Goal: Information Seeking & Learning: Learn about a topic

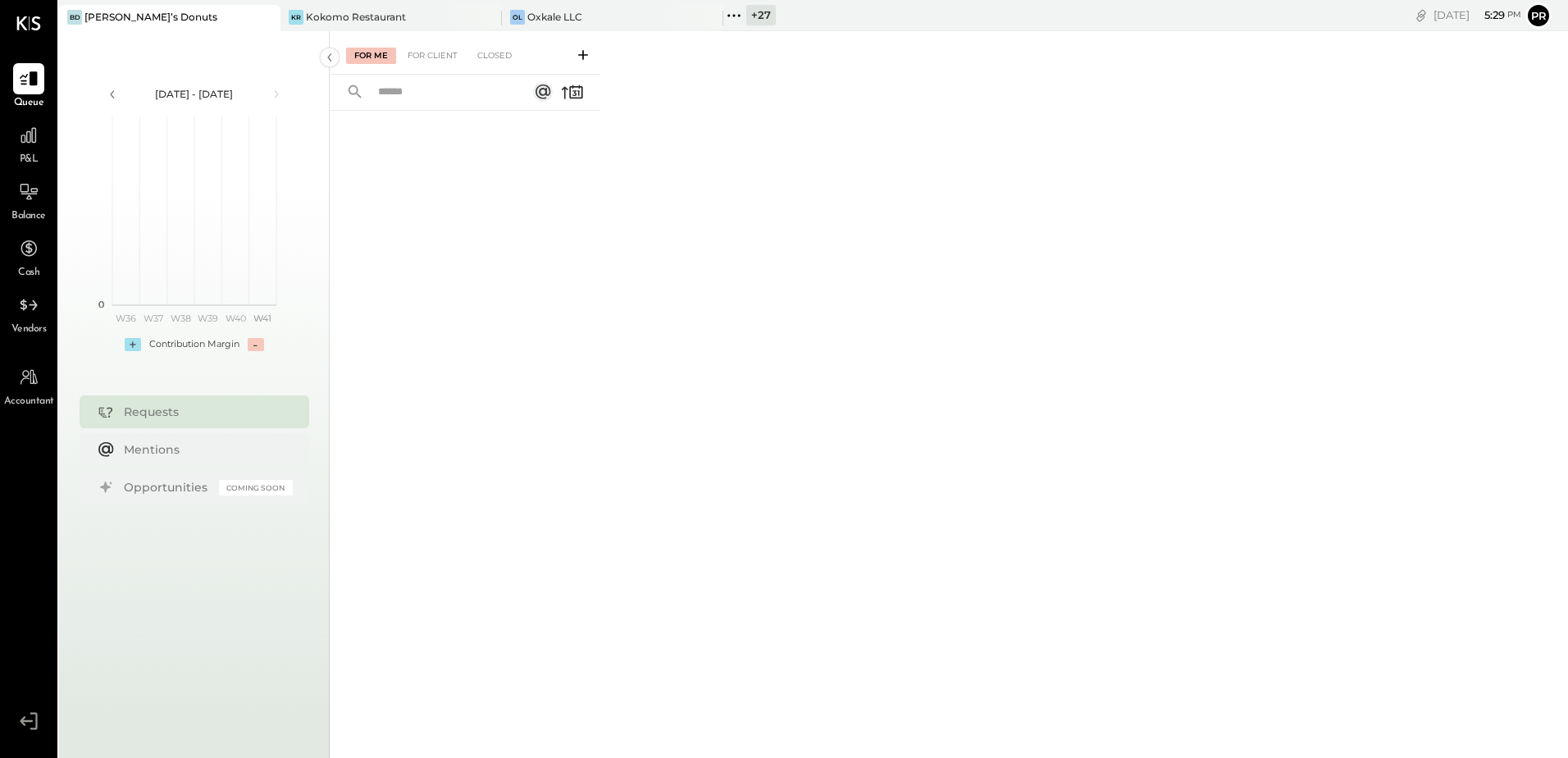
click at [731, 15] on icon at bounding box center [733, 15] width 22 height 22
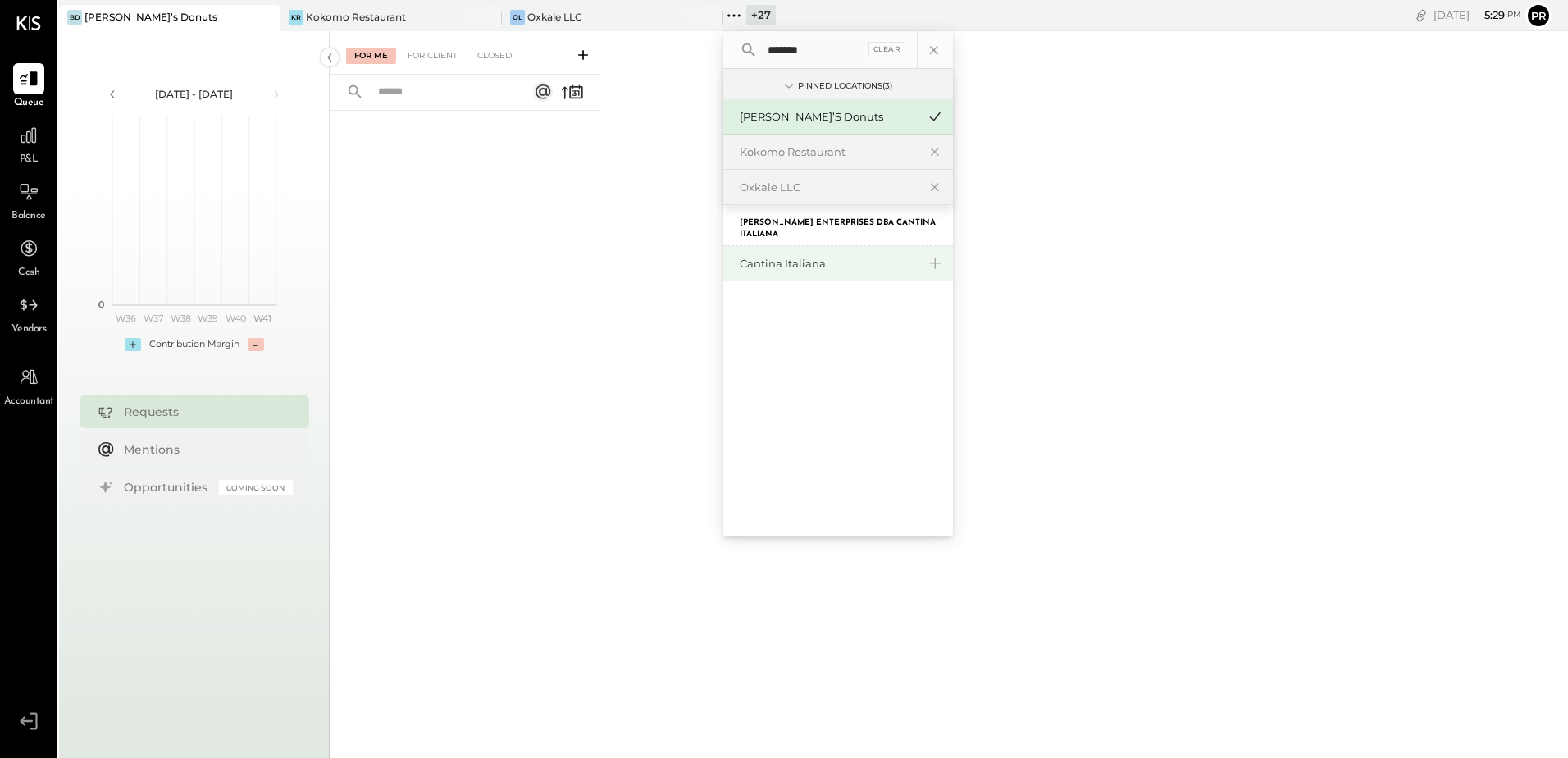
type input "*******"
click at [795, 265] on div "Cantina Italiana" at bounding box center [828, 263] width 177 height 16
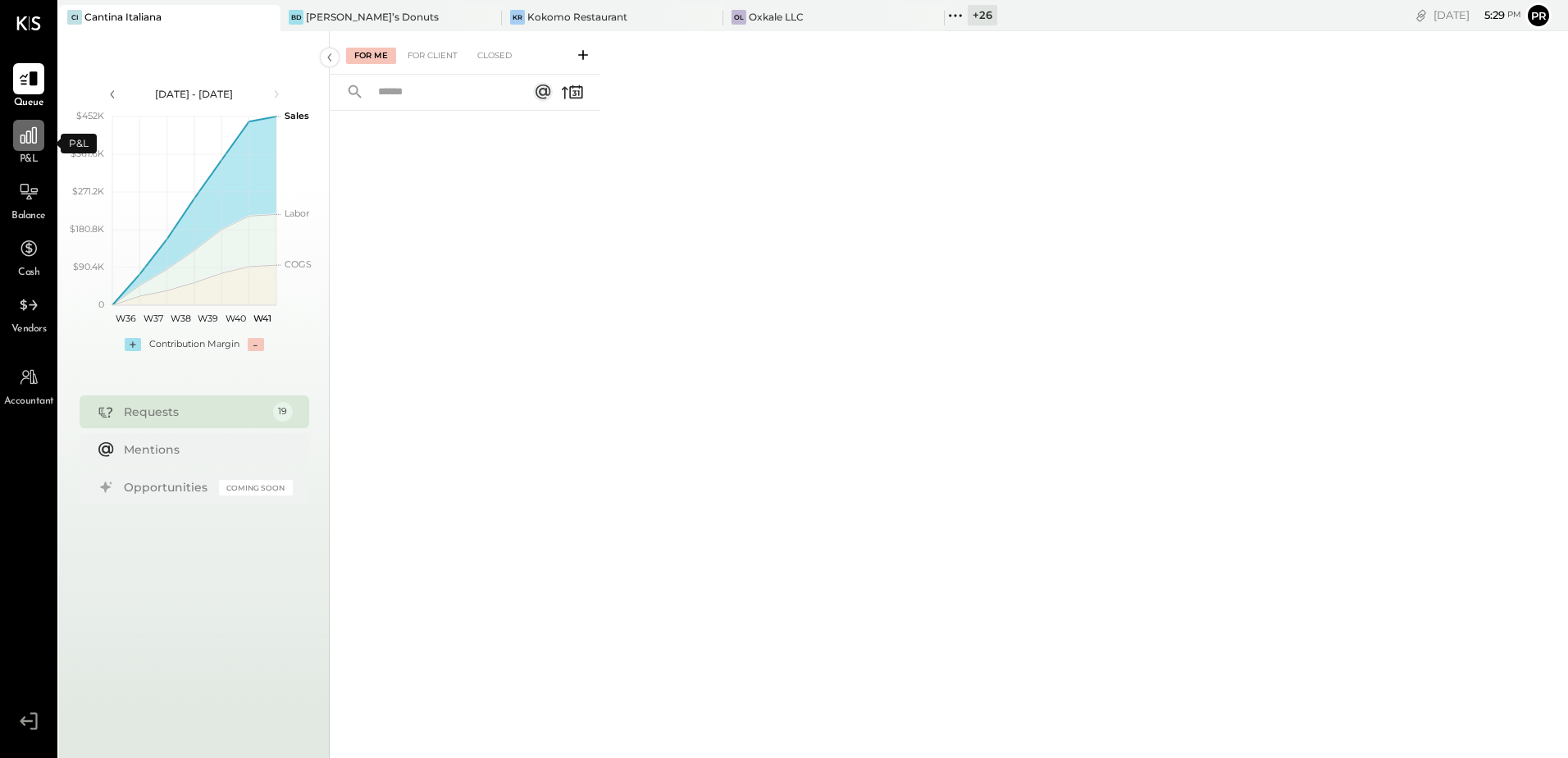
click at [30, 148] on div at bounding box center [28, 135] width 31 height 31
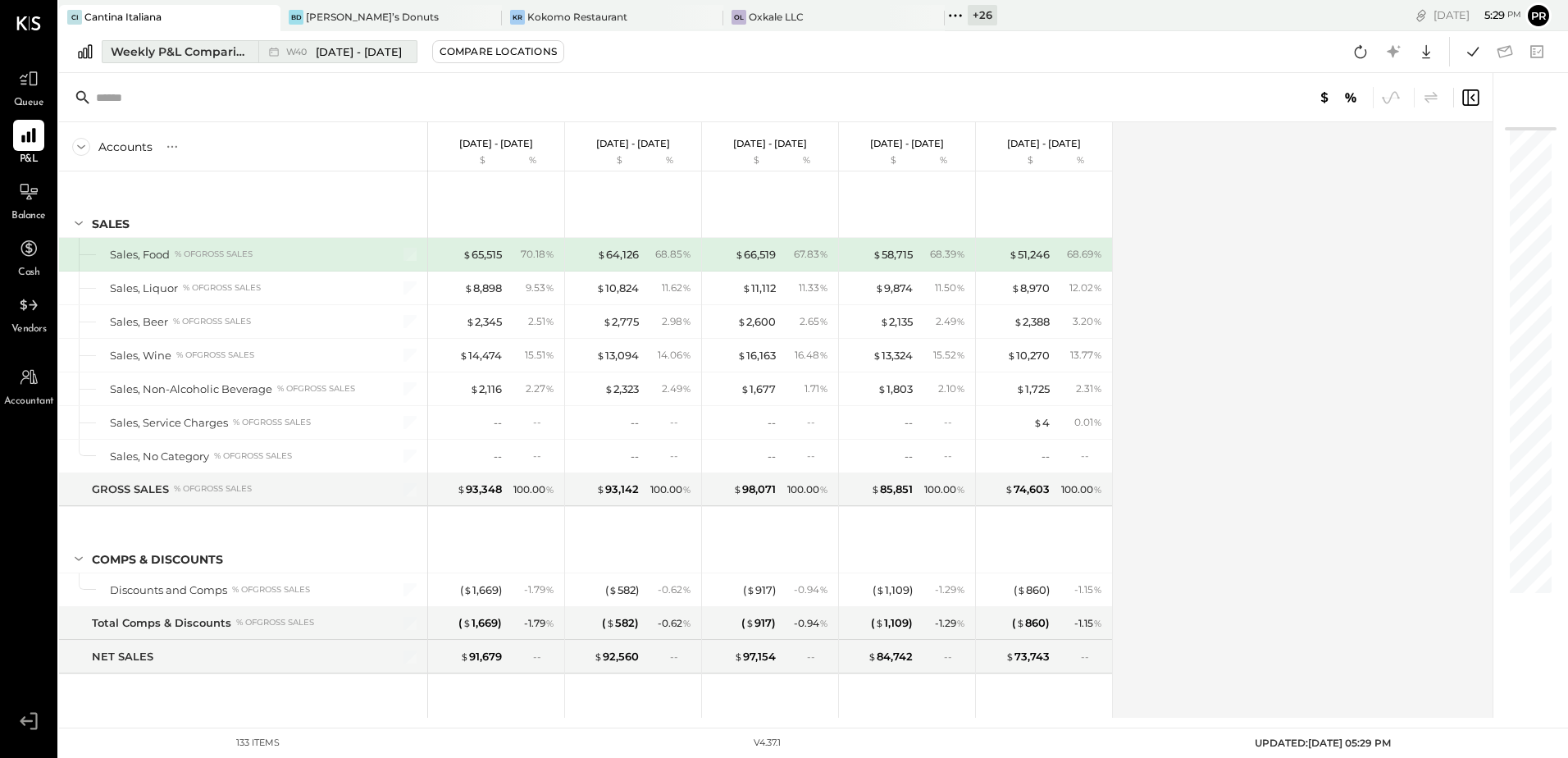
click at [400, 55] on span "[DATE] - [DATE]" at bounding box center [359, 52] width 86 height 16
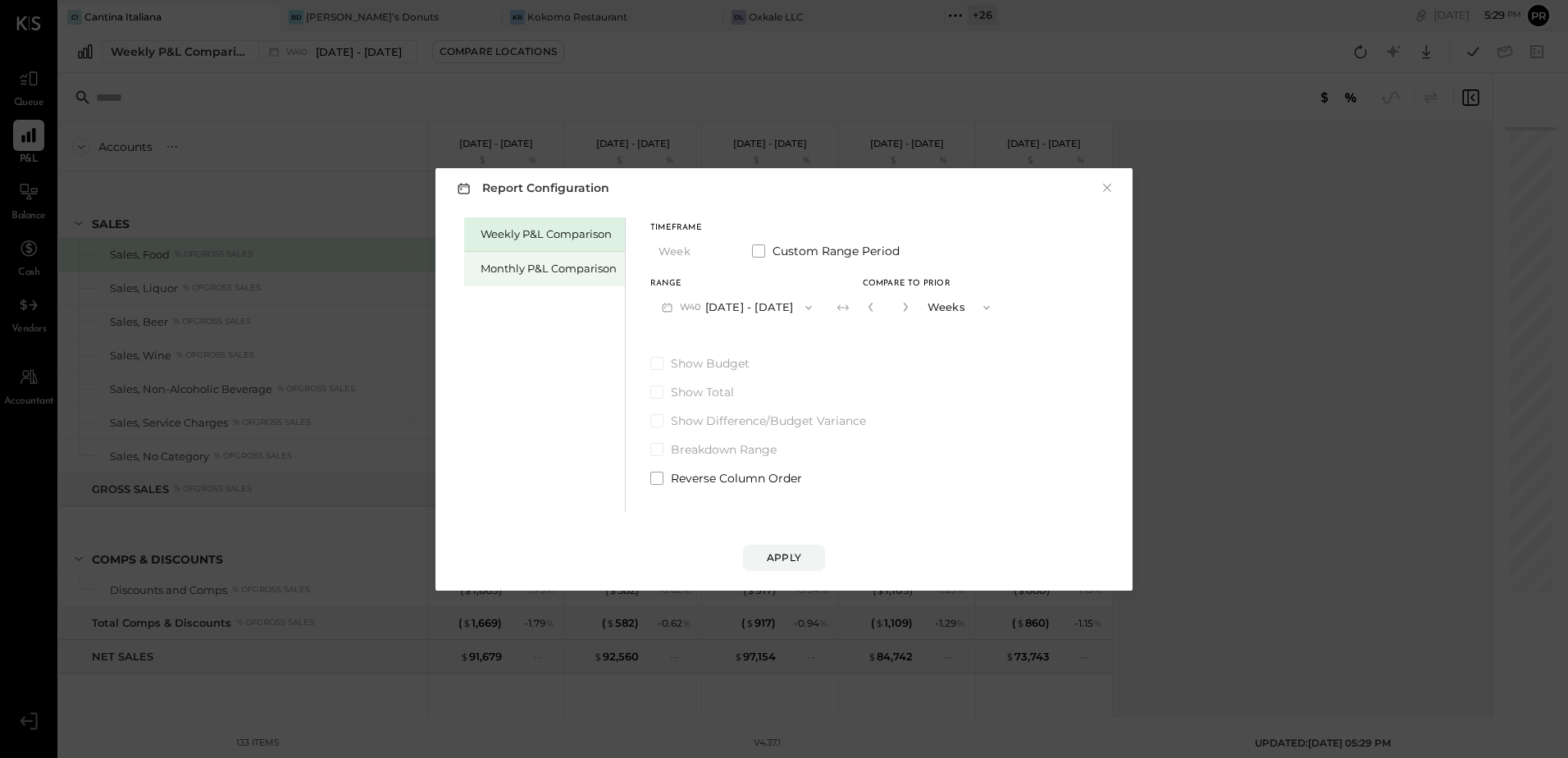
click at [550, 278] on div "Monthly P&L Comparison" at bounding box center [545, 269] width 161 height 35
click at [755, 300] on button "M10 [DATE] - [DATE]" at bounding box center [735, 307] width 170 height 30
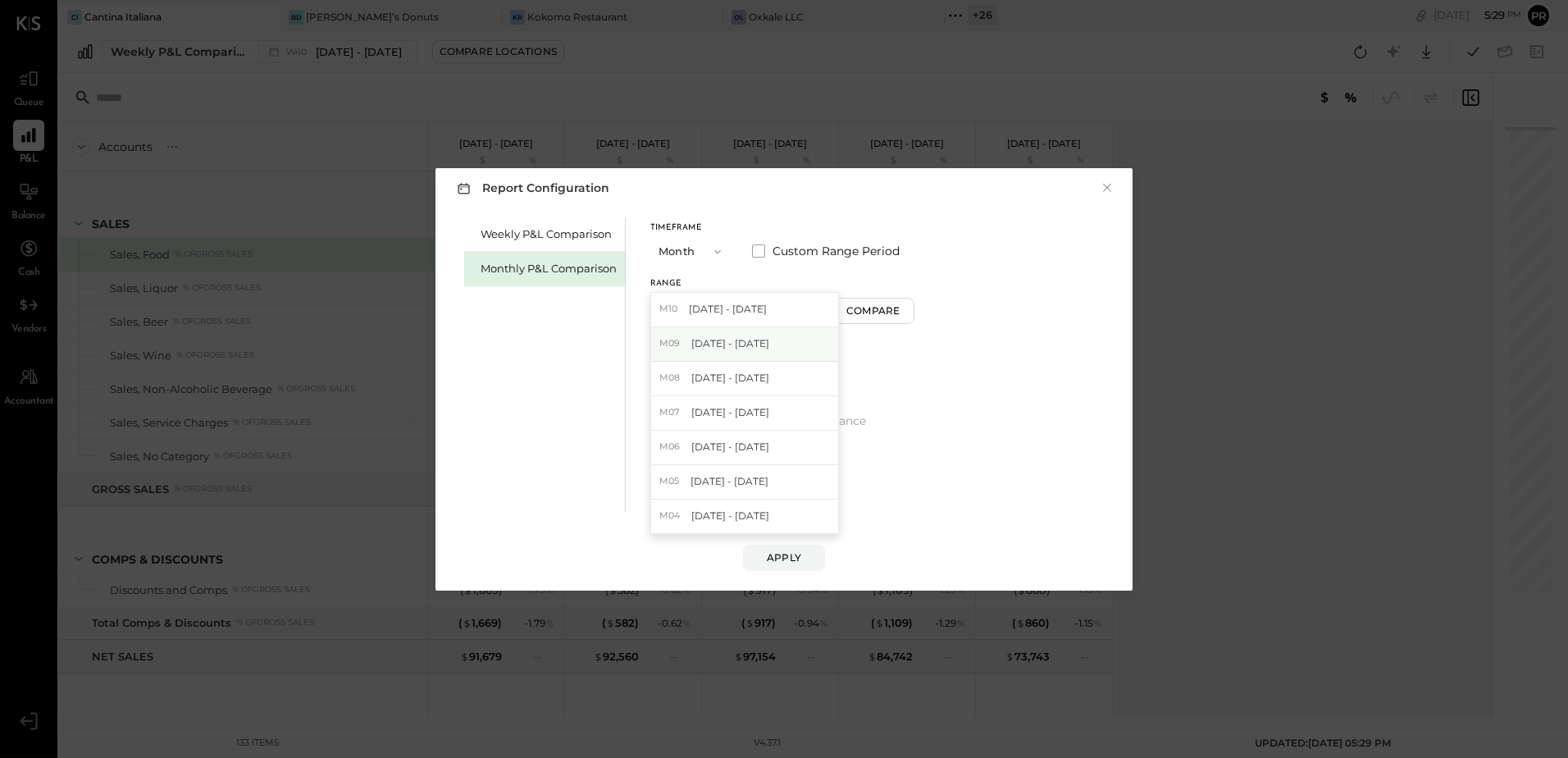
click at [712, 340] on span "[DATE] - [DATE]" at bounding box center [730, 343] width 78 height 14
click at [782, 557] on div "Apply" at bounding box center [784, 557] width 35 height 14
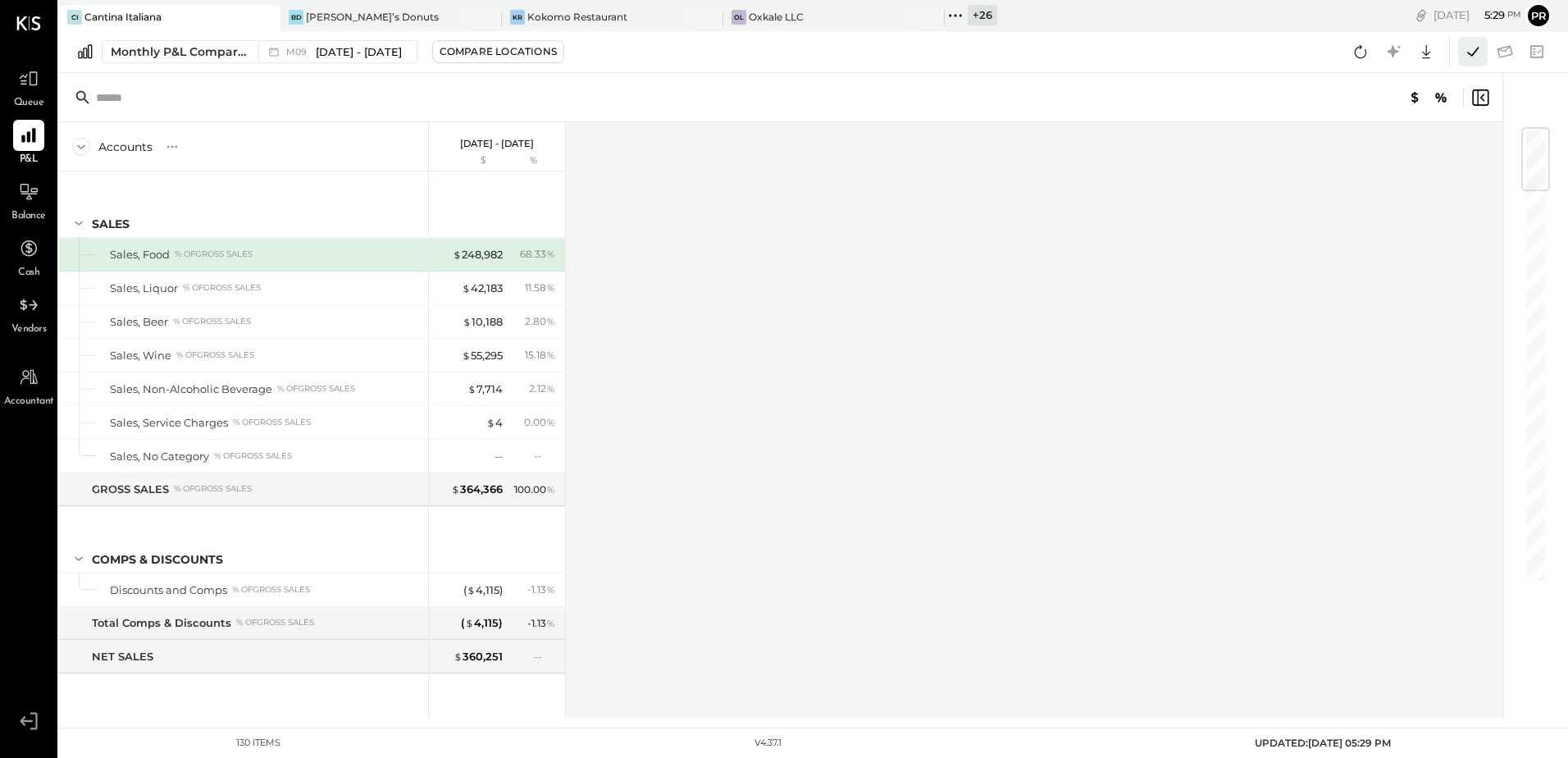
click at [1480, 52] on icon at bounding box center [1472, 52] width 22 height 22
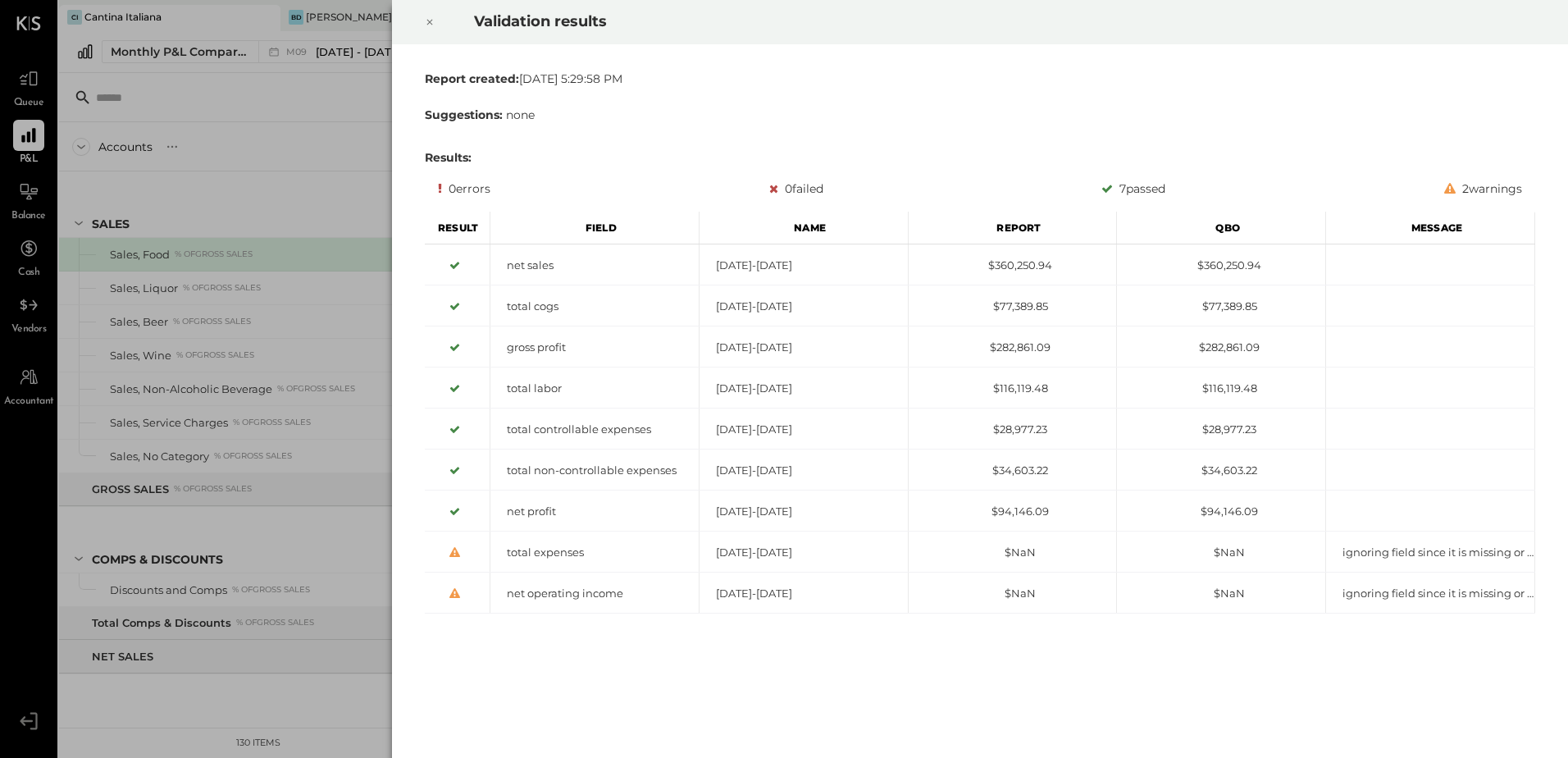
click at [433, 17] on icon at bounding box center [430, 22] width 10 height 20
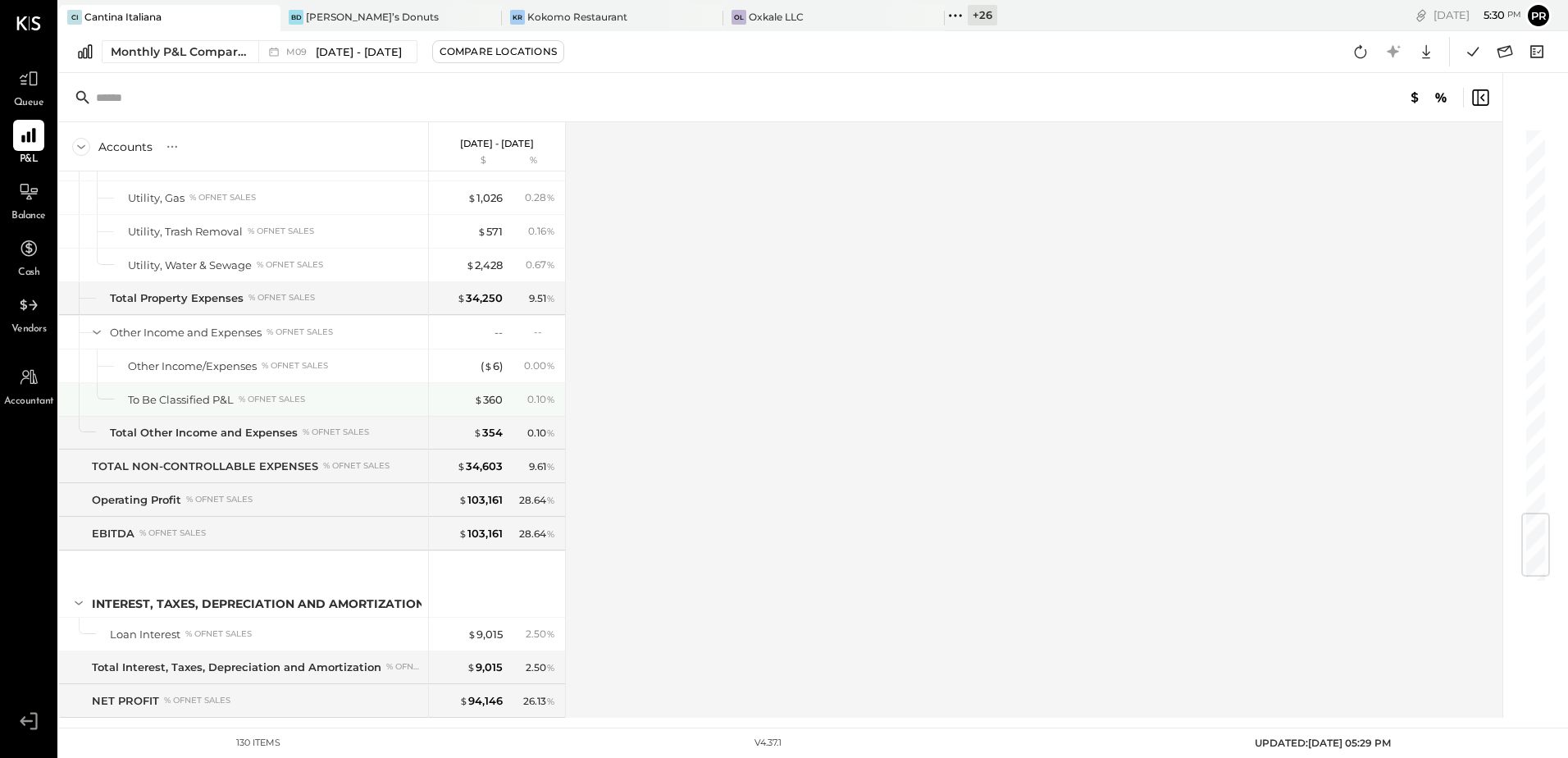
scroll to position [3322, 0]
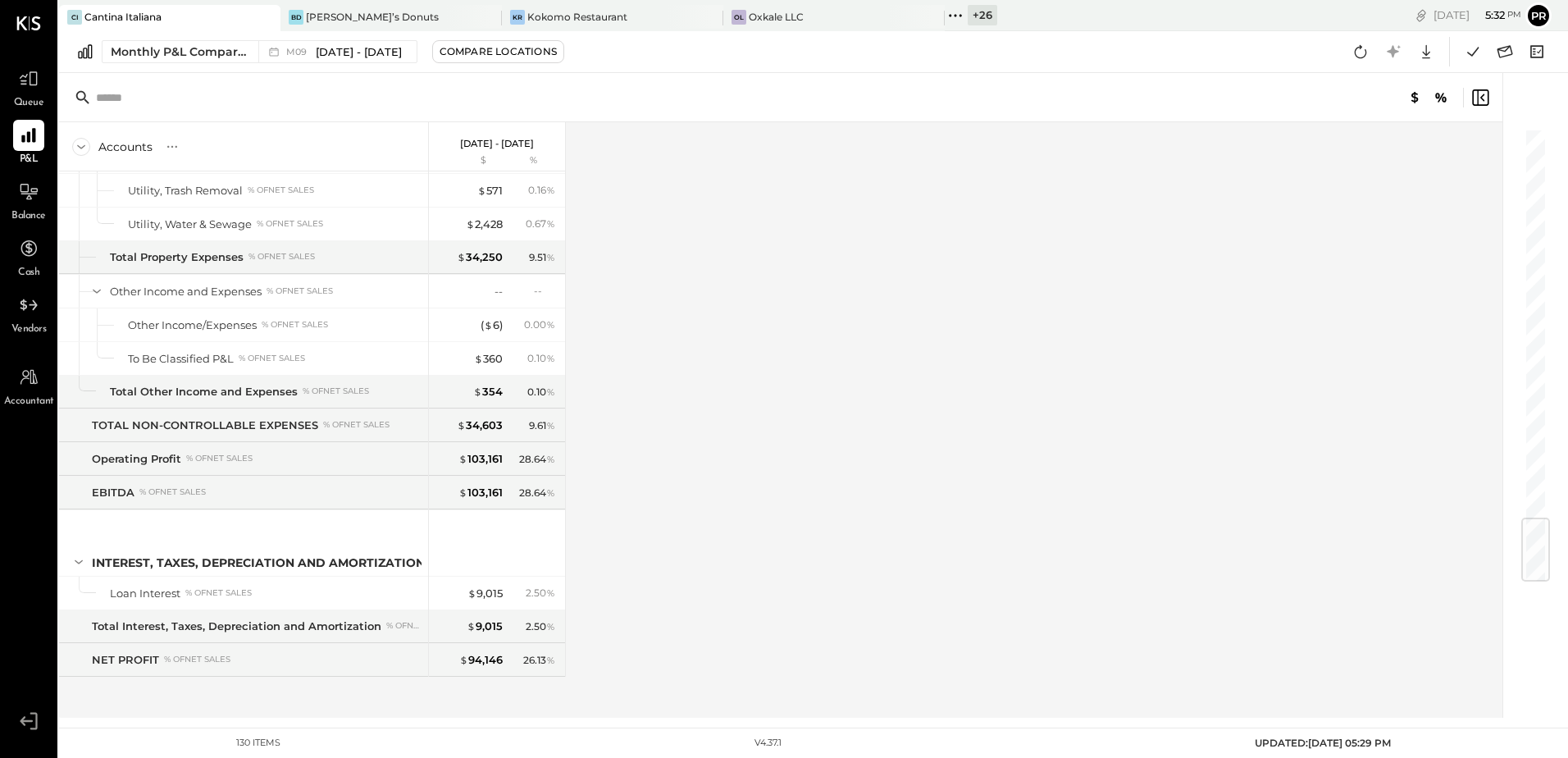
click at [24, 324] on span "Vendors" at bounding box center [29, 330] width 36 height 15
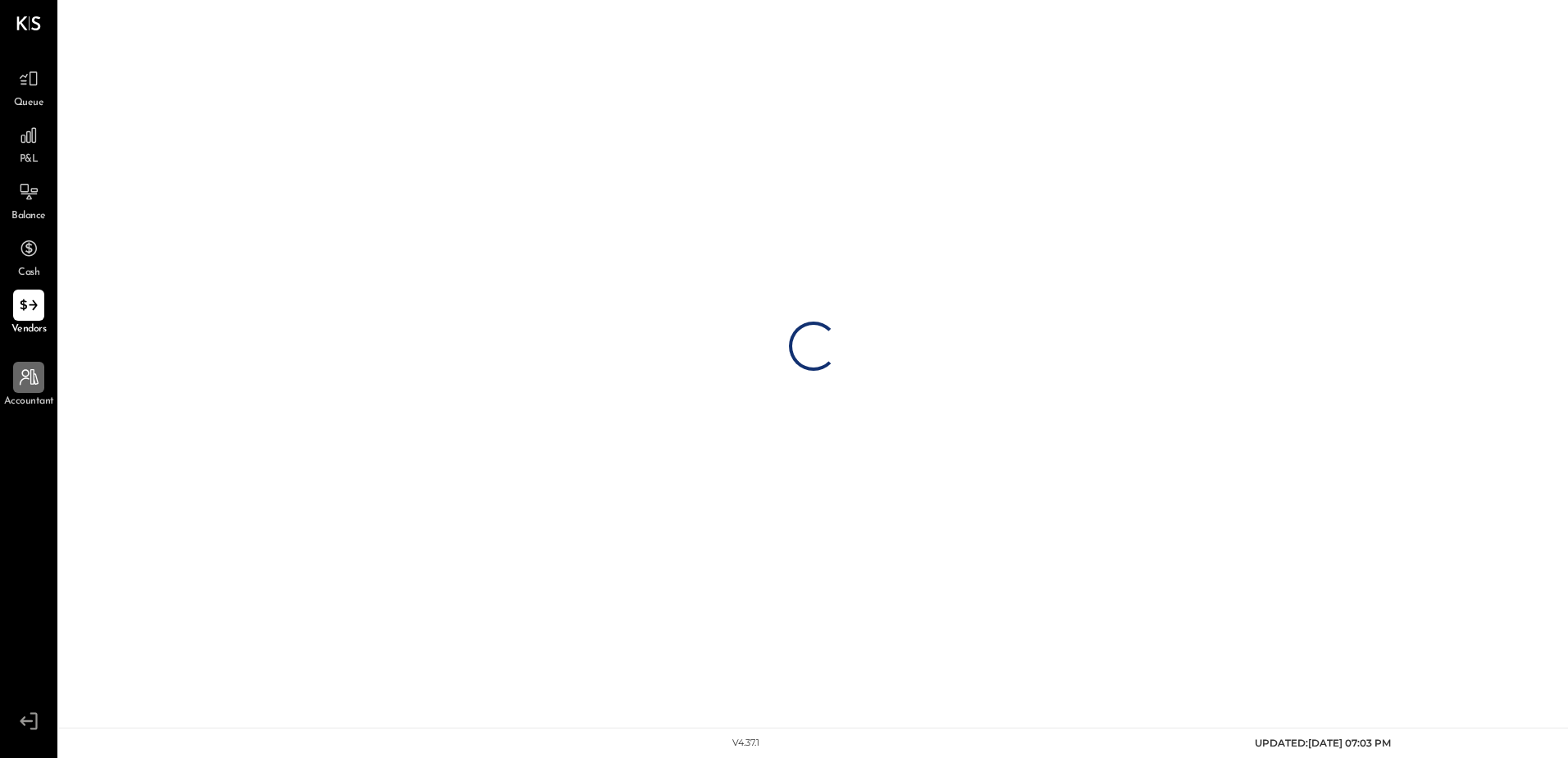
click at [30, 374] on icon at bounding box center [28, 377] width 22 height 22
select select "**"
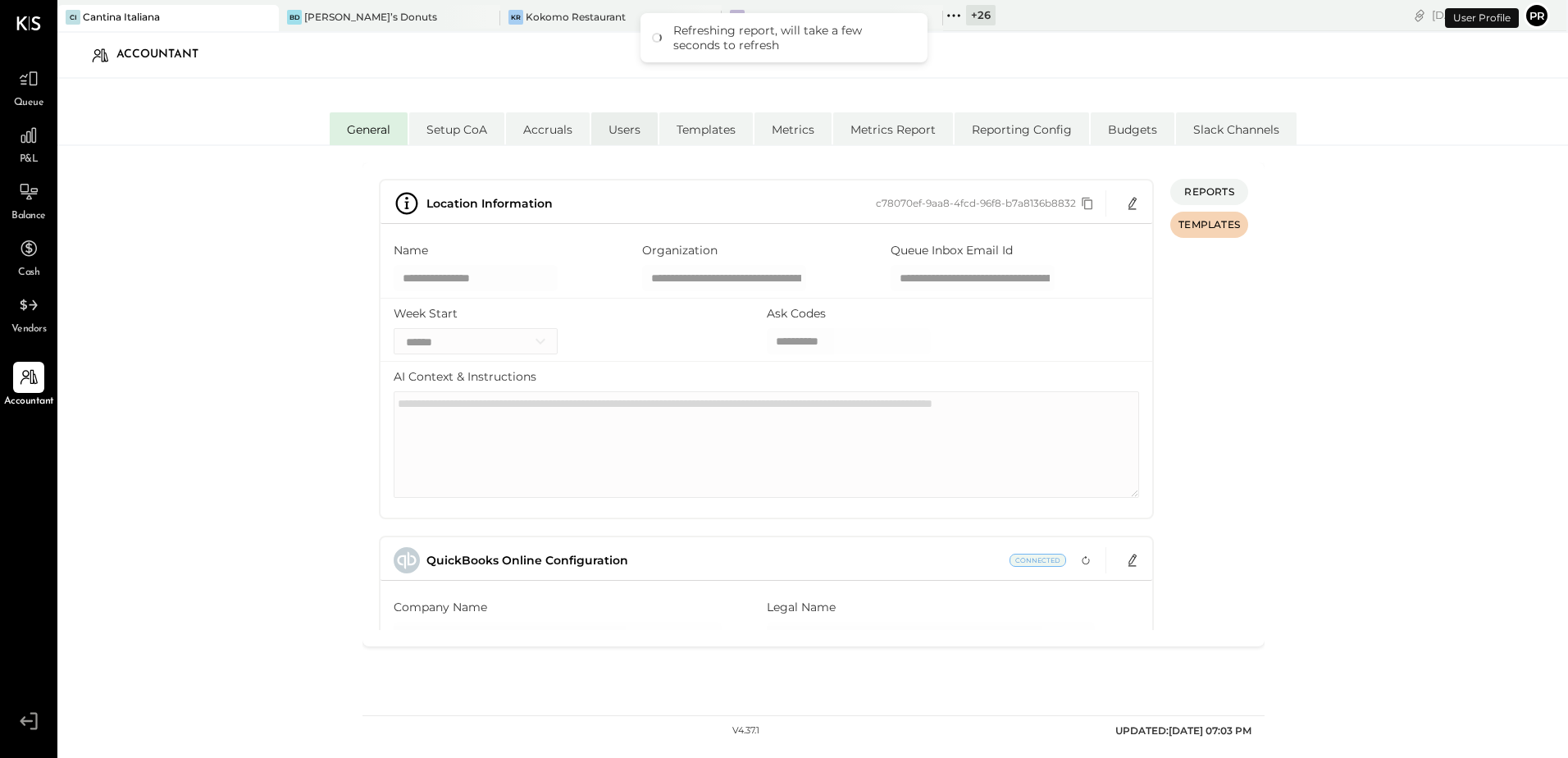
click at [631, 132] on li "Users" at bounding box center [624, 128] width 67 height 33
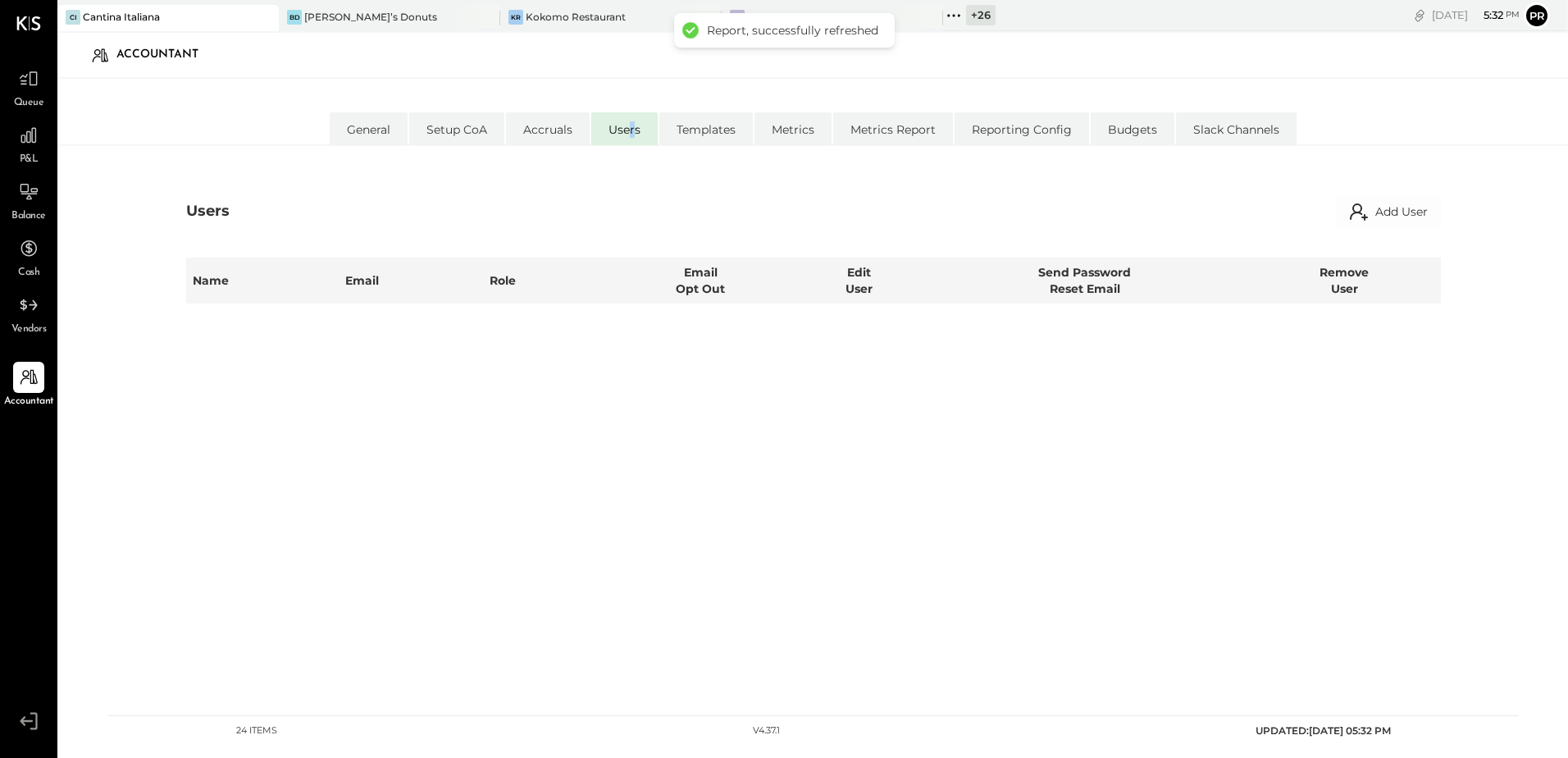
select select "**********"
select select "*****"
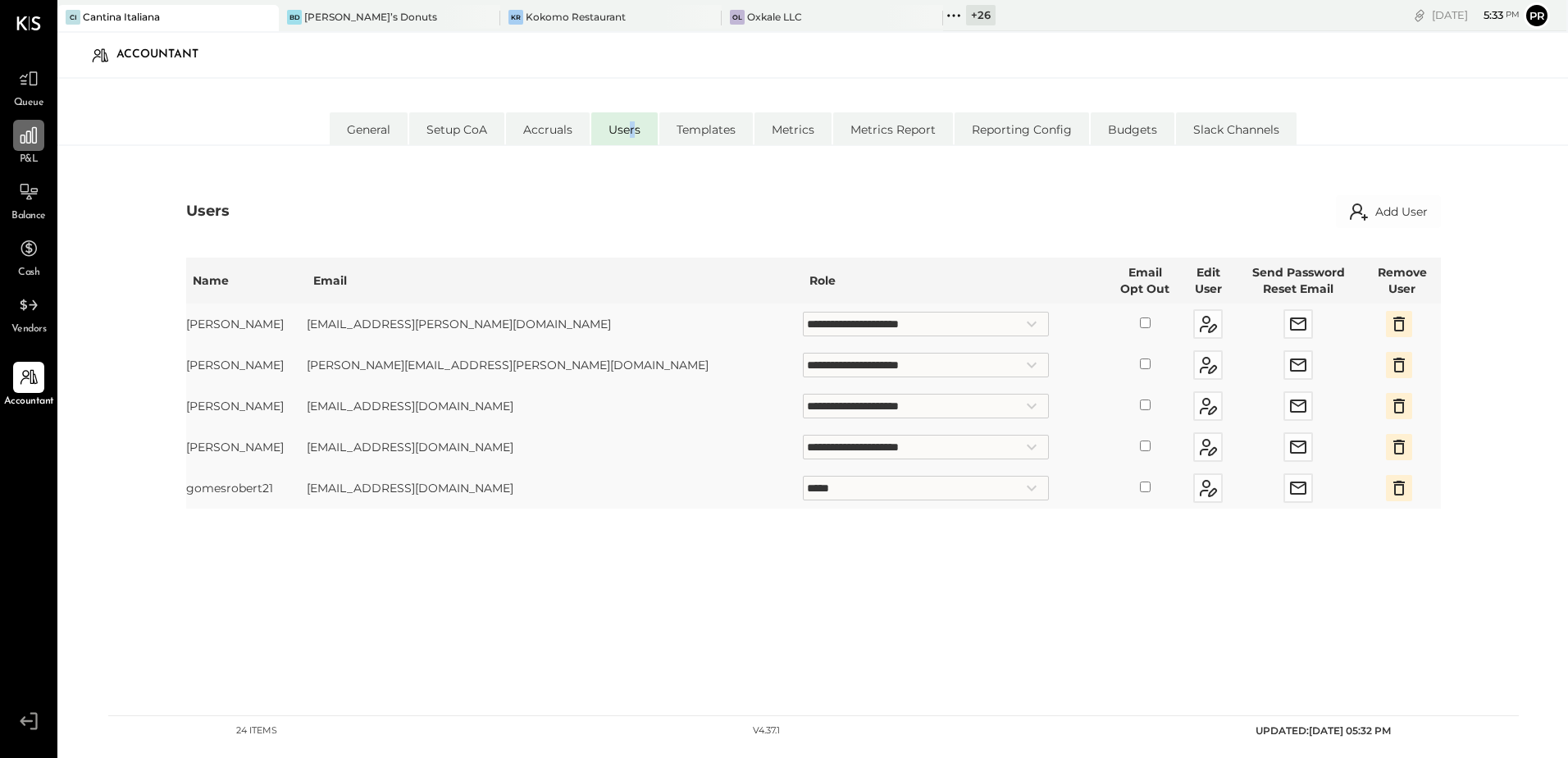
click at [37, 144] on icon at bounding box center [28, 135] width 22 height 22
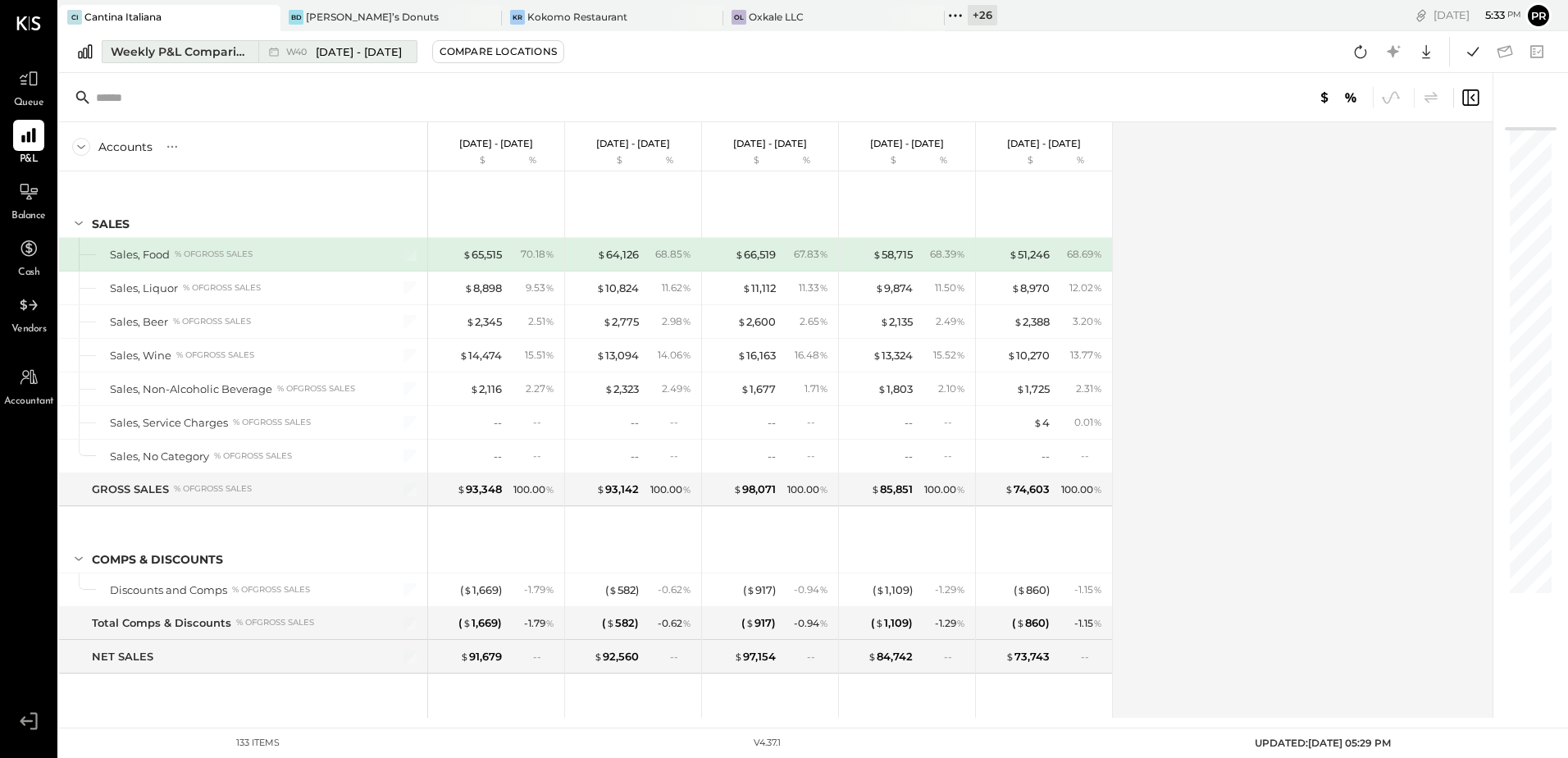
click at [353, 58] on span "[DATE] - [DATE]" at bounding box center [359, 52] width 86 height 16
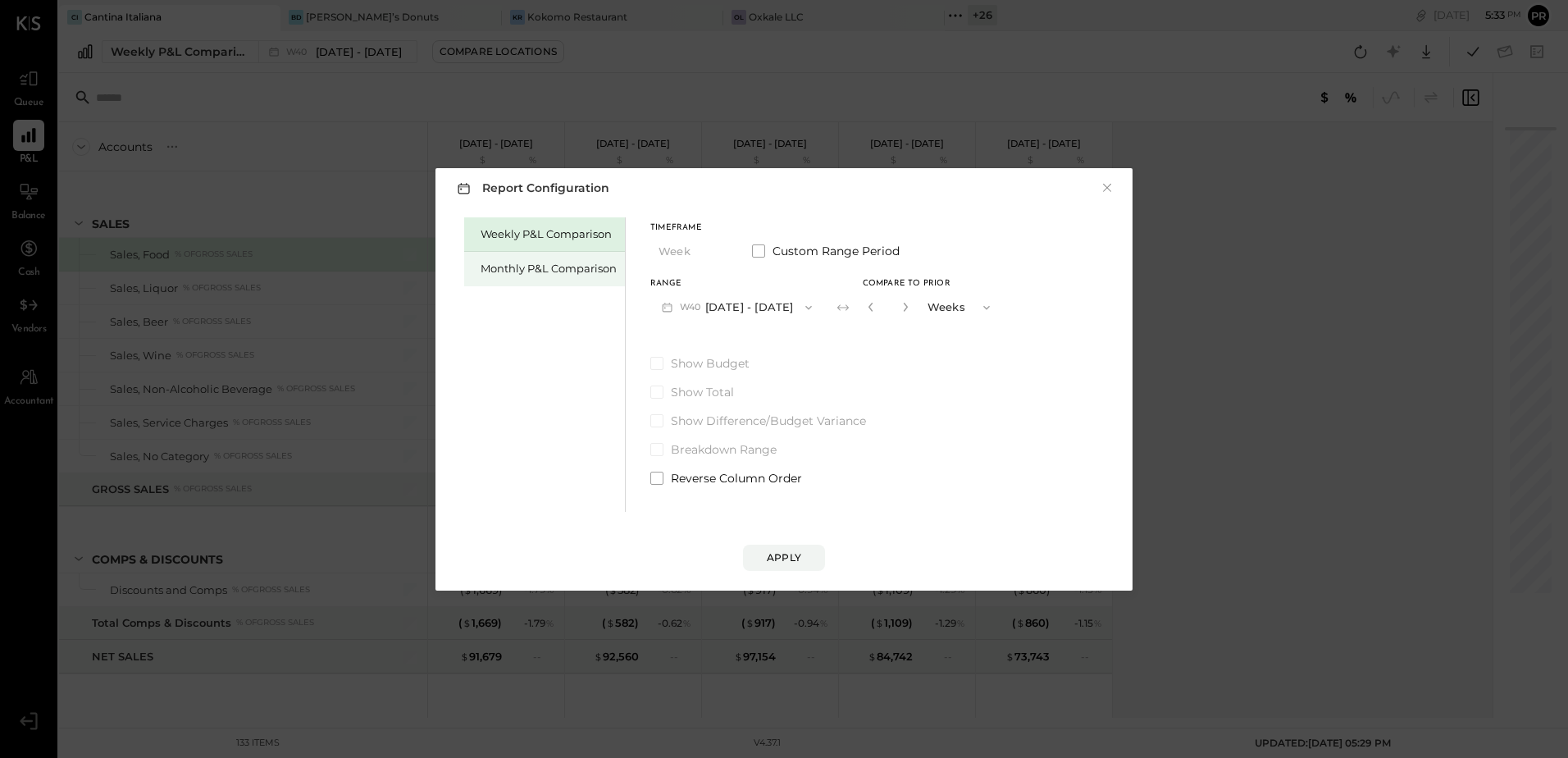
click at [509, 268] on div "Monthly P&L Comparison" at bounding box center [548, 268] width 136 height 16
click at [743, 310] on button "M10 [DATE] - [DATE]" at bounding box center [735, 307] width 170 height 30
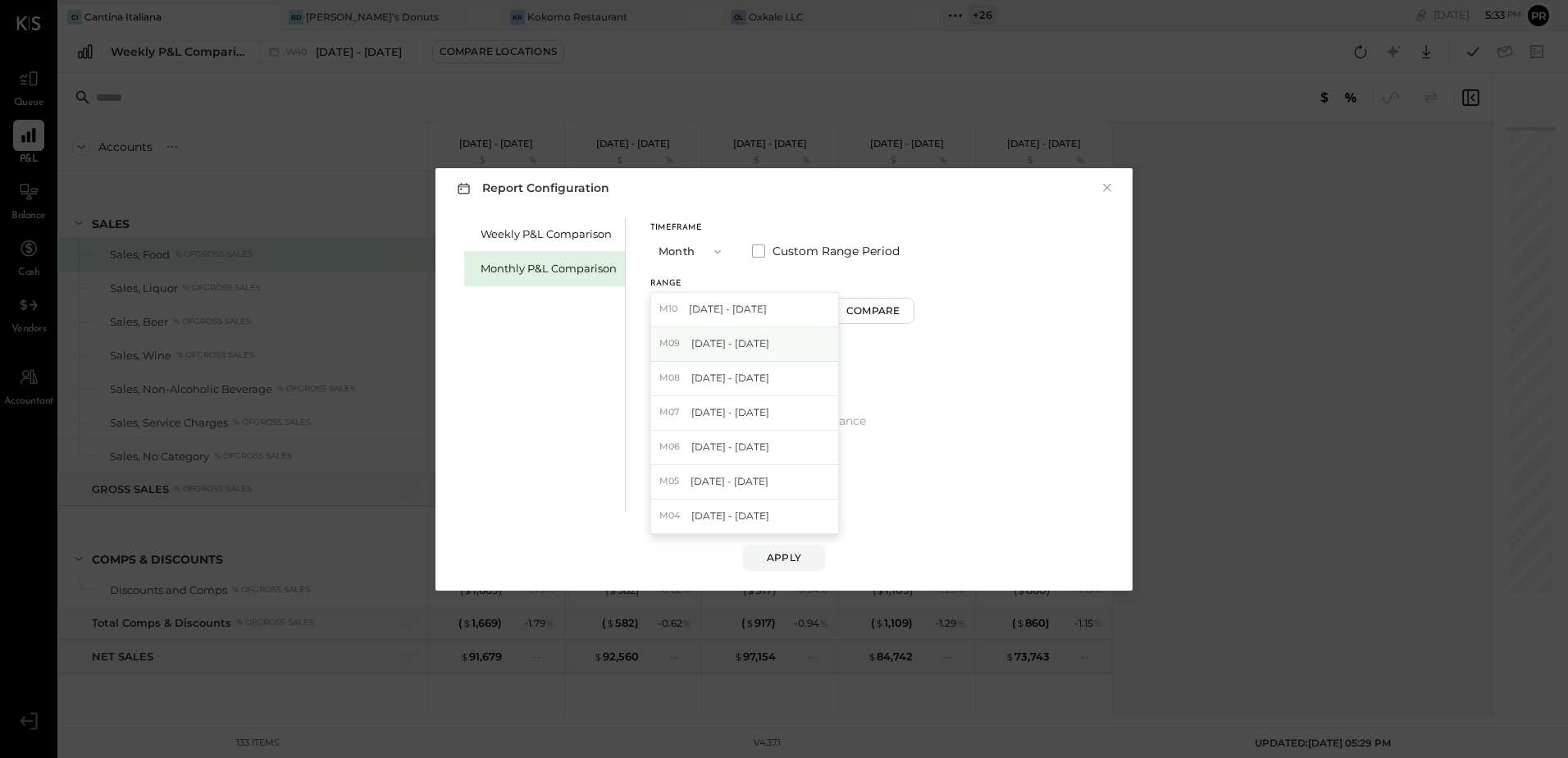
click at [723, 349] on span "[DATE] - [DATE]" at bounding box center [730, 343] width 78 height 14
click at [791, 564] on div "Apply" at bounding box center [784, 557] width 35 height 14
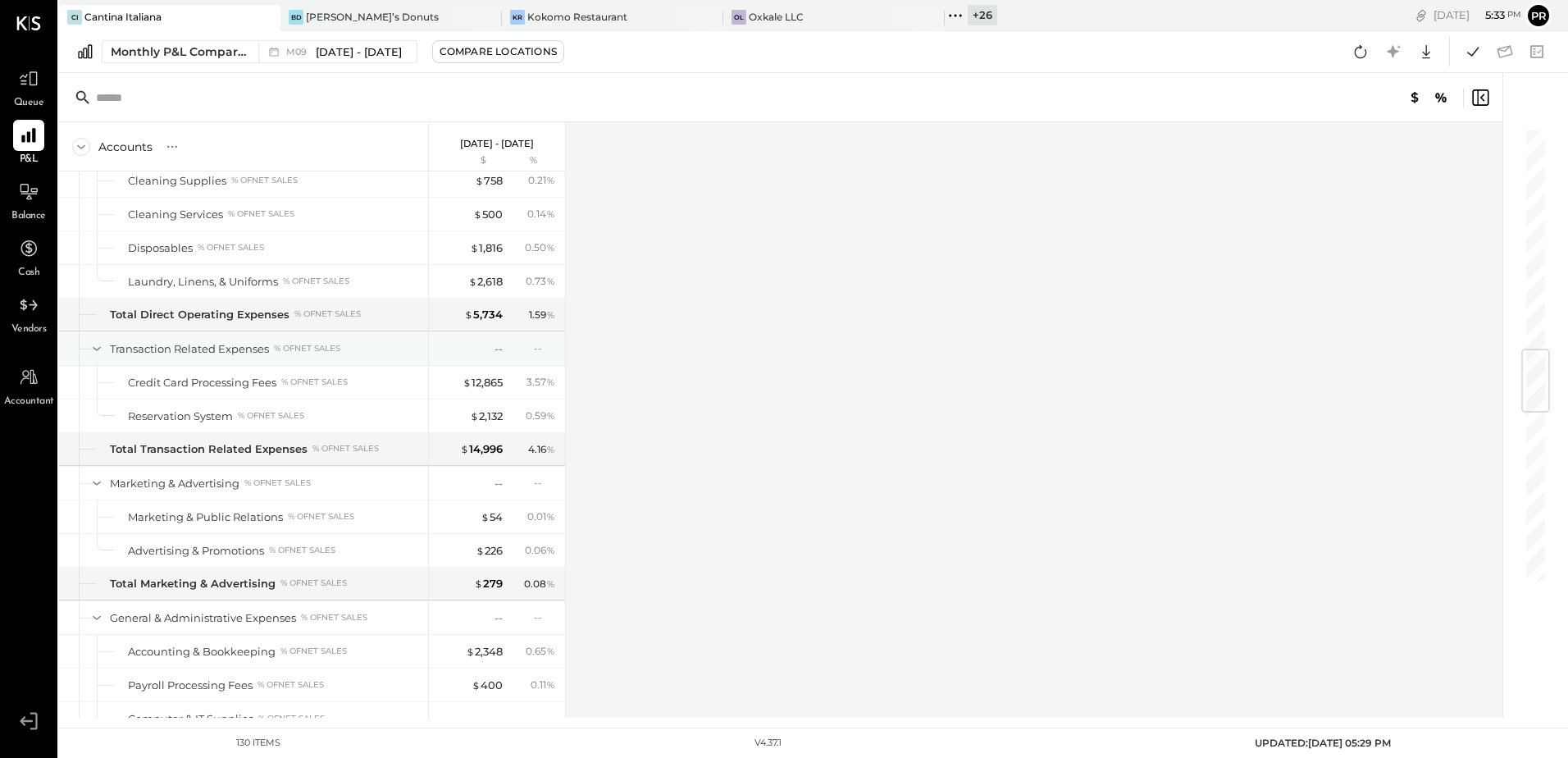
scroll to position [2543, 0]
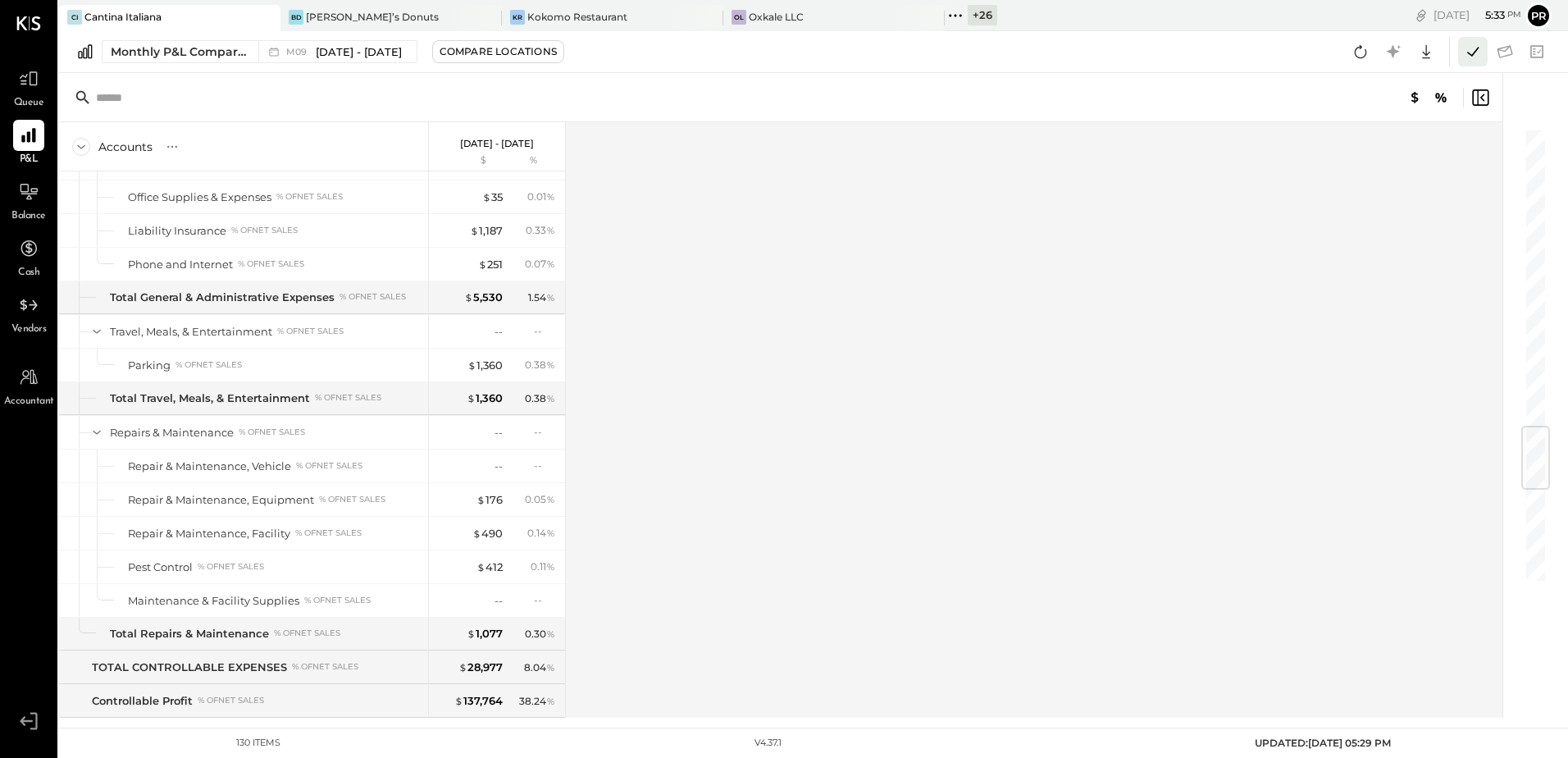
click at [1464, 54] on icon at bounding box center [1472, 52] width 22 height 22
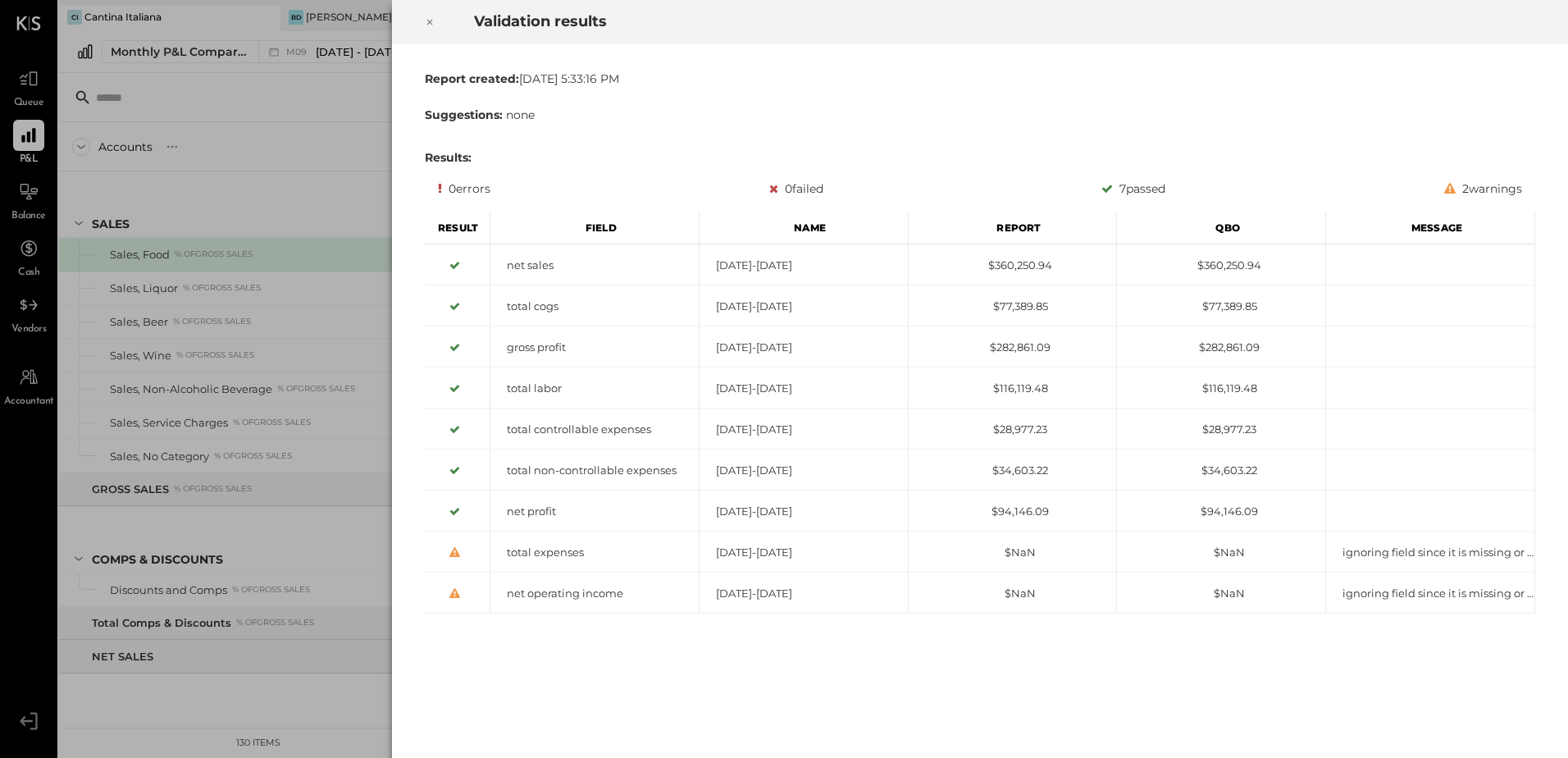
drag, startPoint x: 431, startPoint y: 17, endPoint x: 408, endPoint y: 123, distance: 108.5
click at [431, 17] on icon at bounding box center [430, 22] width 10 height 20
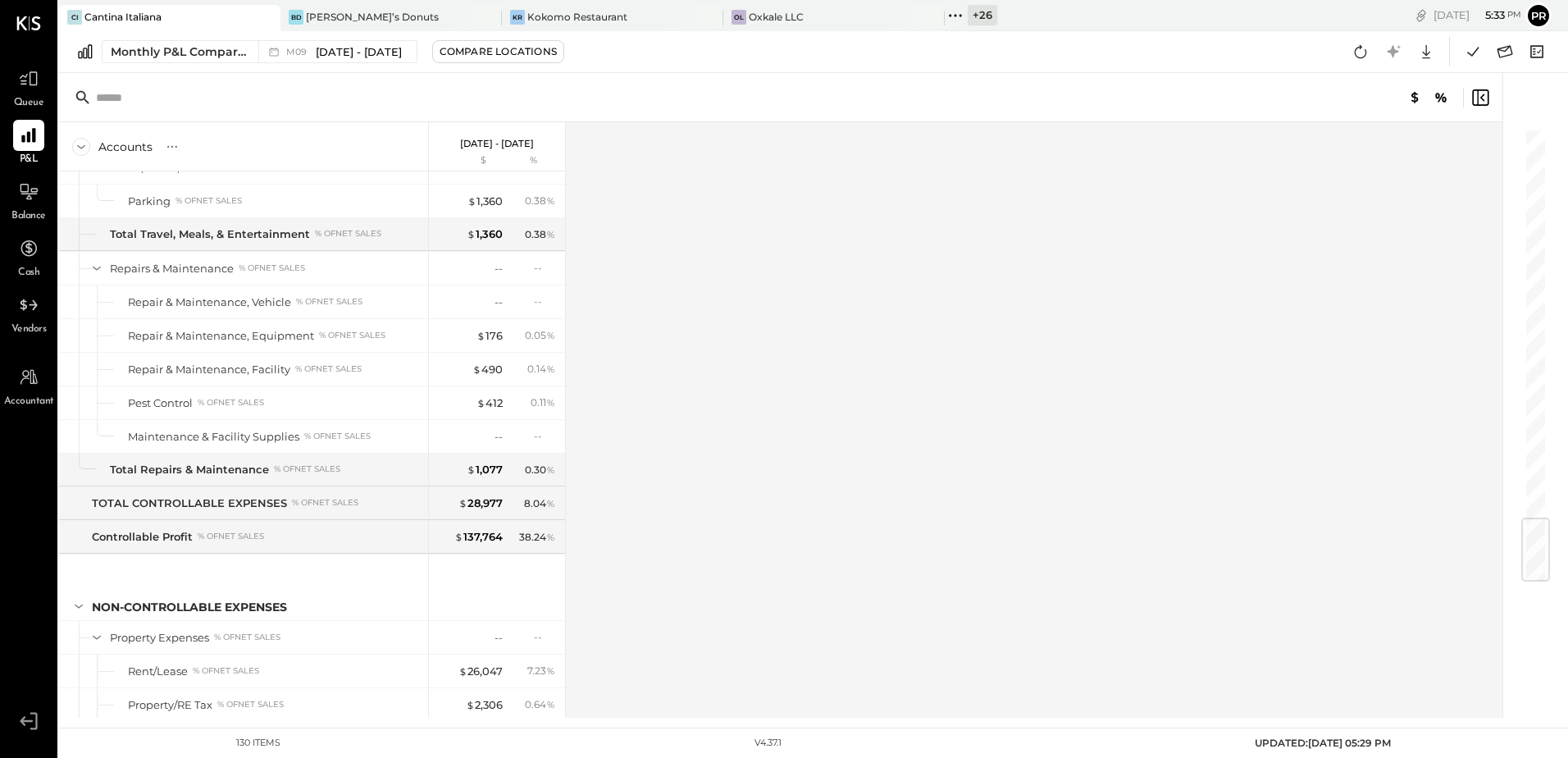
scroll to position [3322, 0]
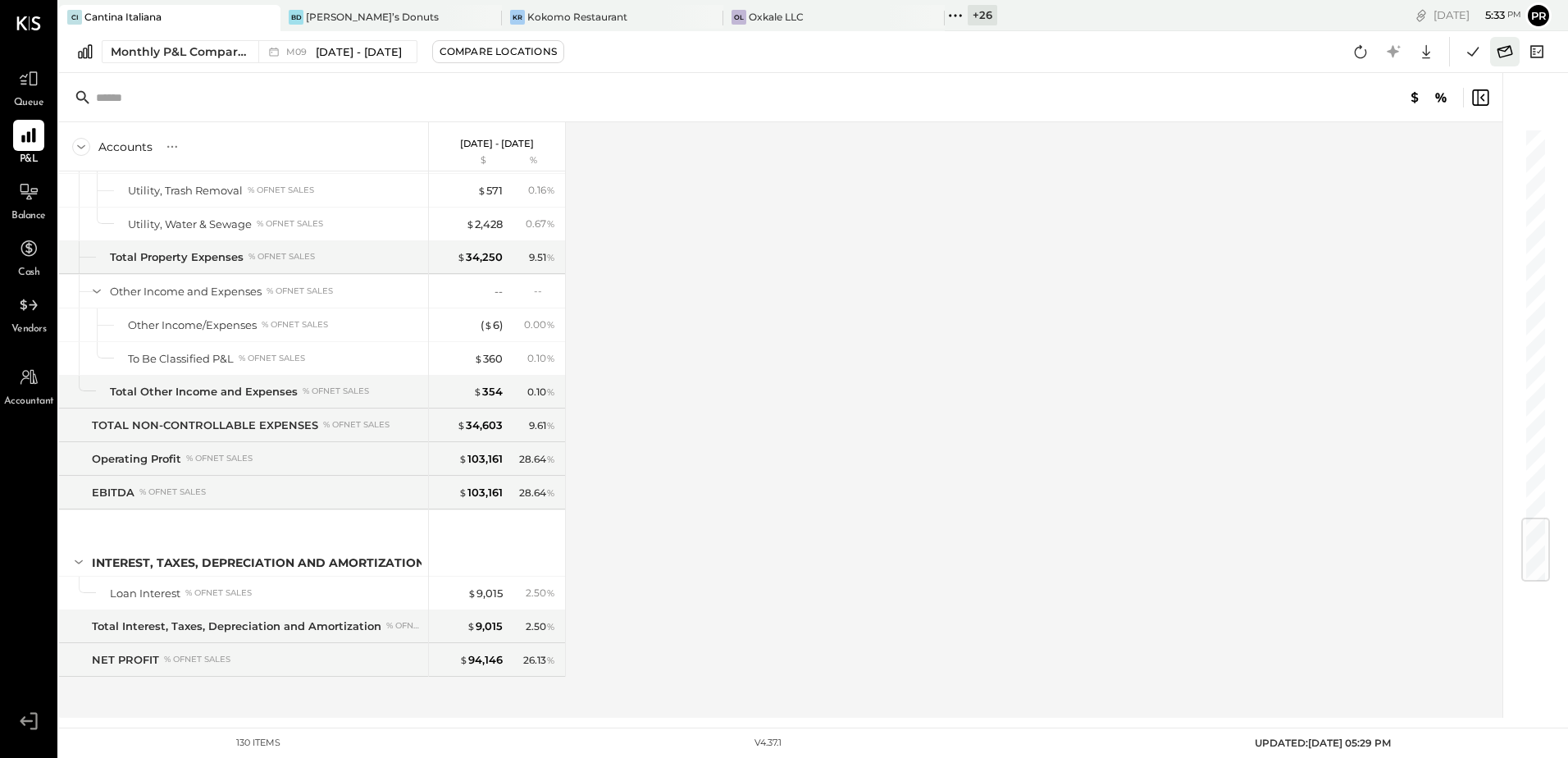
click at [1502, 51] on icon at bounding box center [1505, 51] width 16 height 12
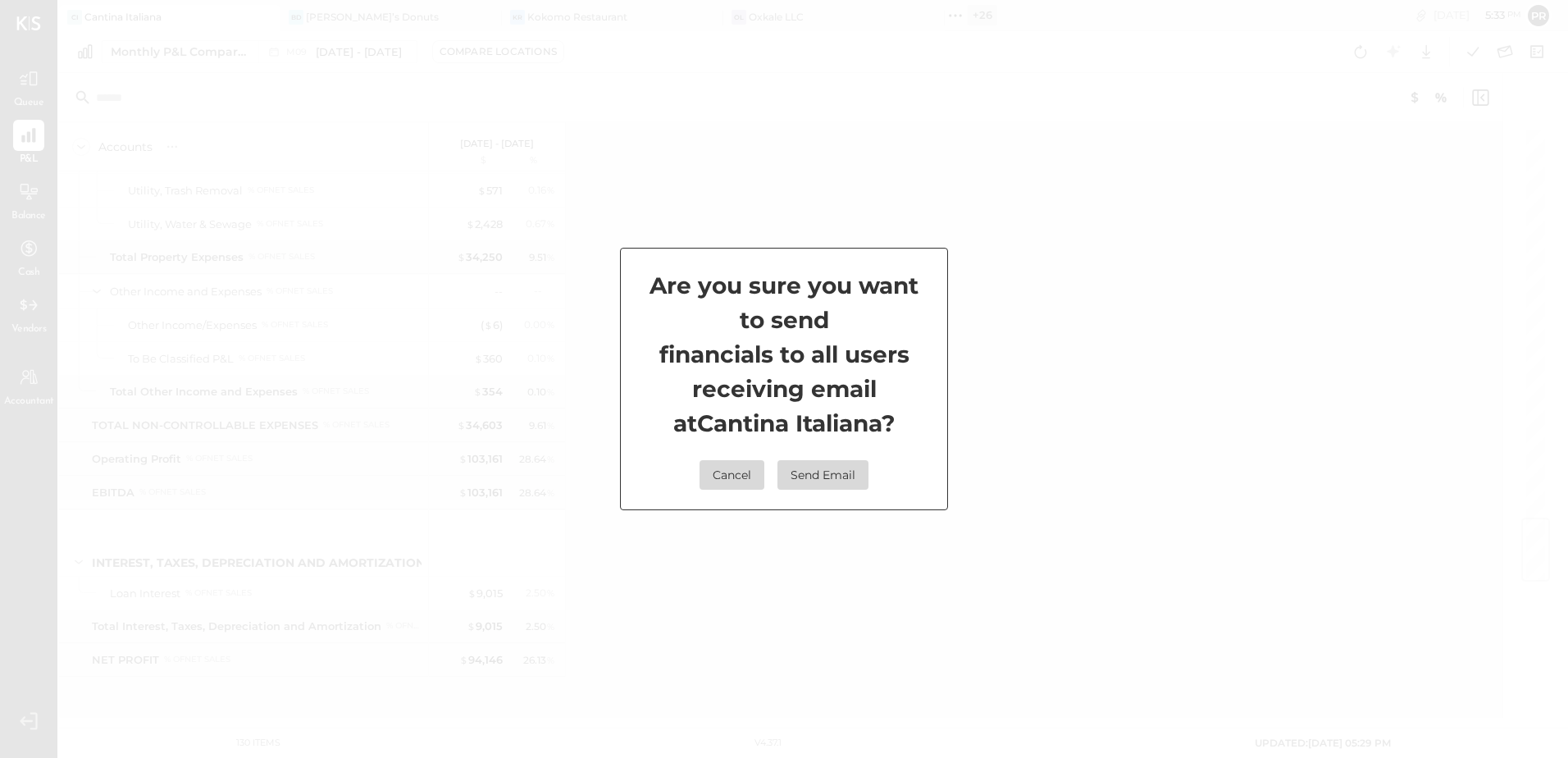
click at [806, 479] on button "Send Email" at bounding box center [822, 475] width 91 height 30
